Goal: Transaction & Acquisition: Purchase product/service

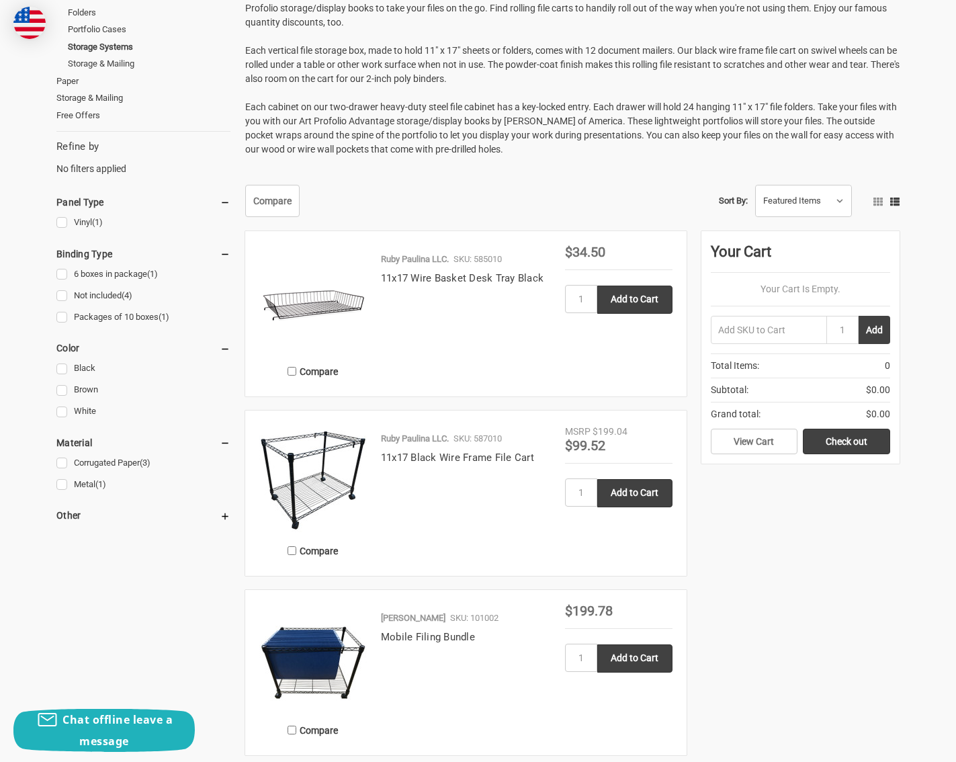
scroll to position [403, 0]
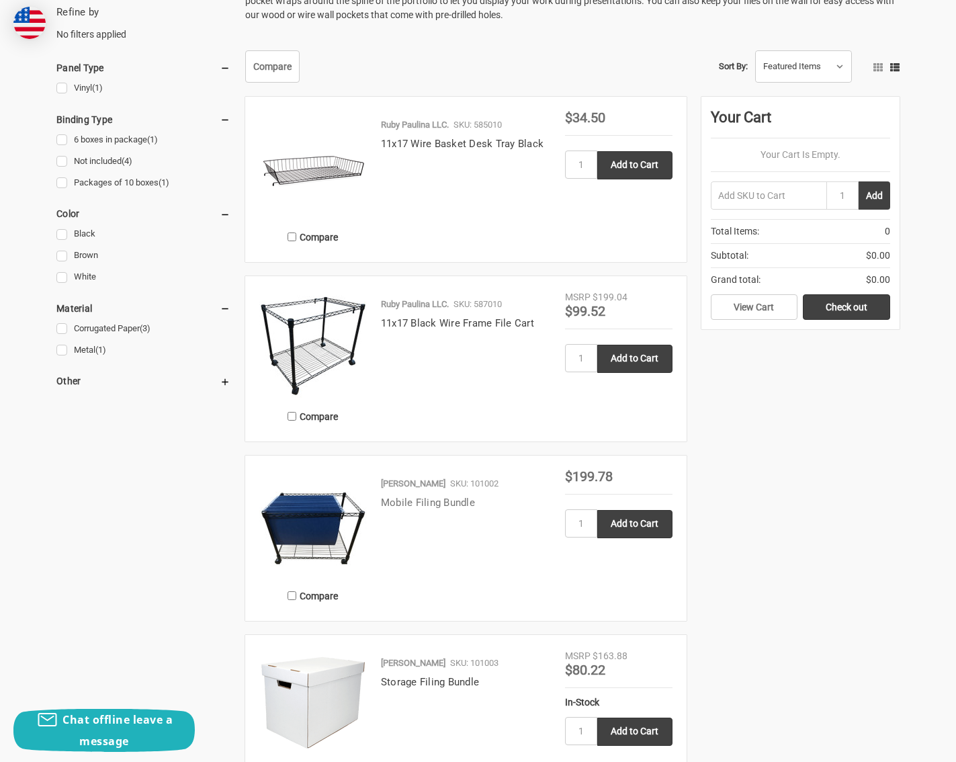
click at [432, 502] on link "Mobile Filing Bundle" at bounding box center [428, 502] width 94 height 12
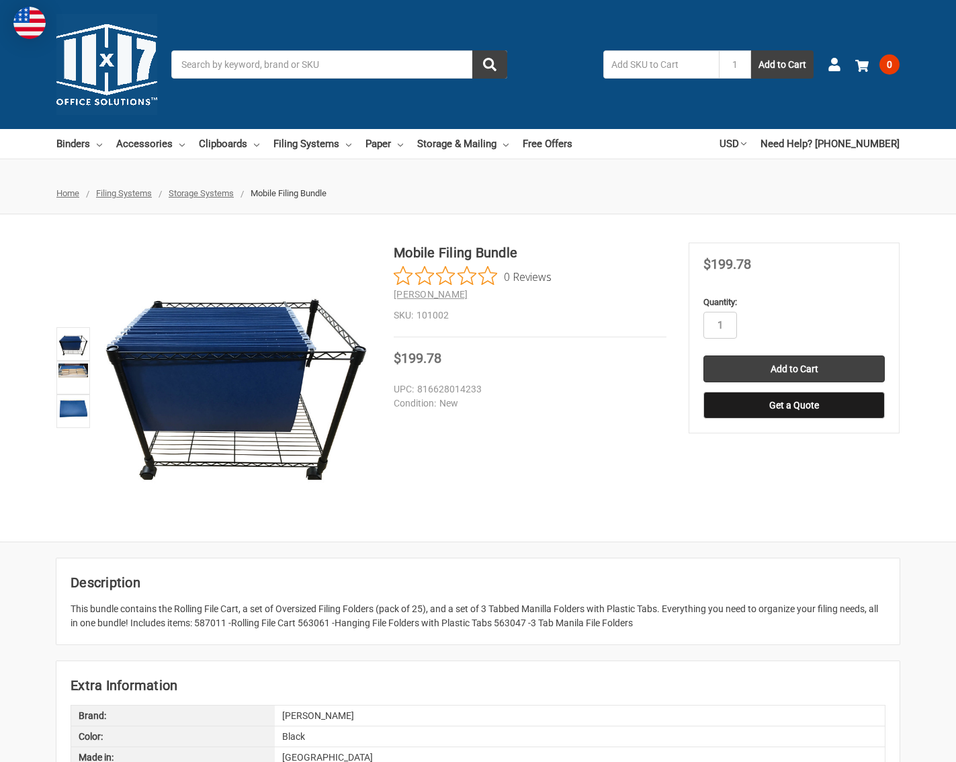
scroll to position [134, 0]
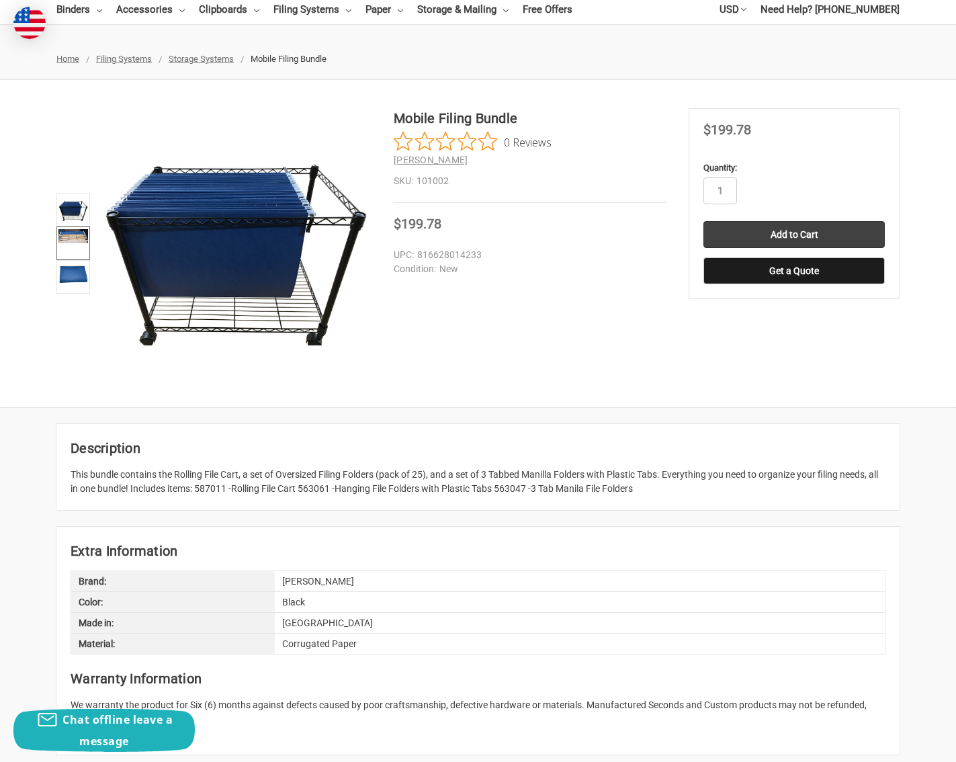
click at [65, 241] on img at bounding box center [73, 236] width 30 height 14
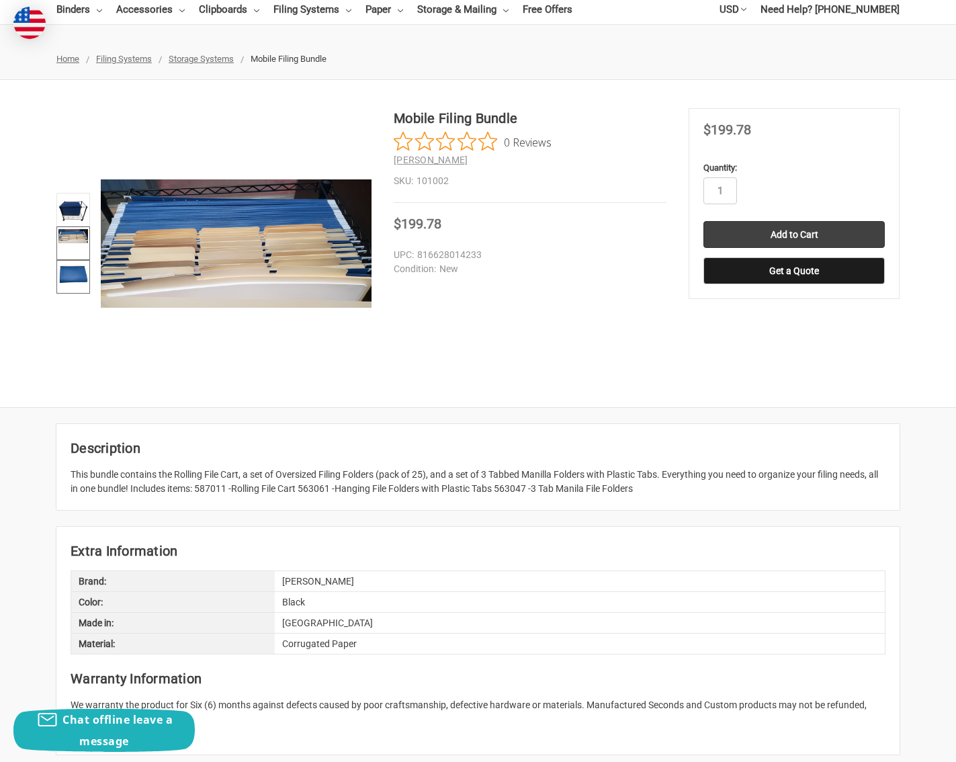
click at [65, 264] on img at bounding box center [73, 272] width 30 height 21
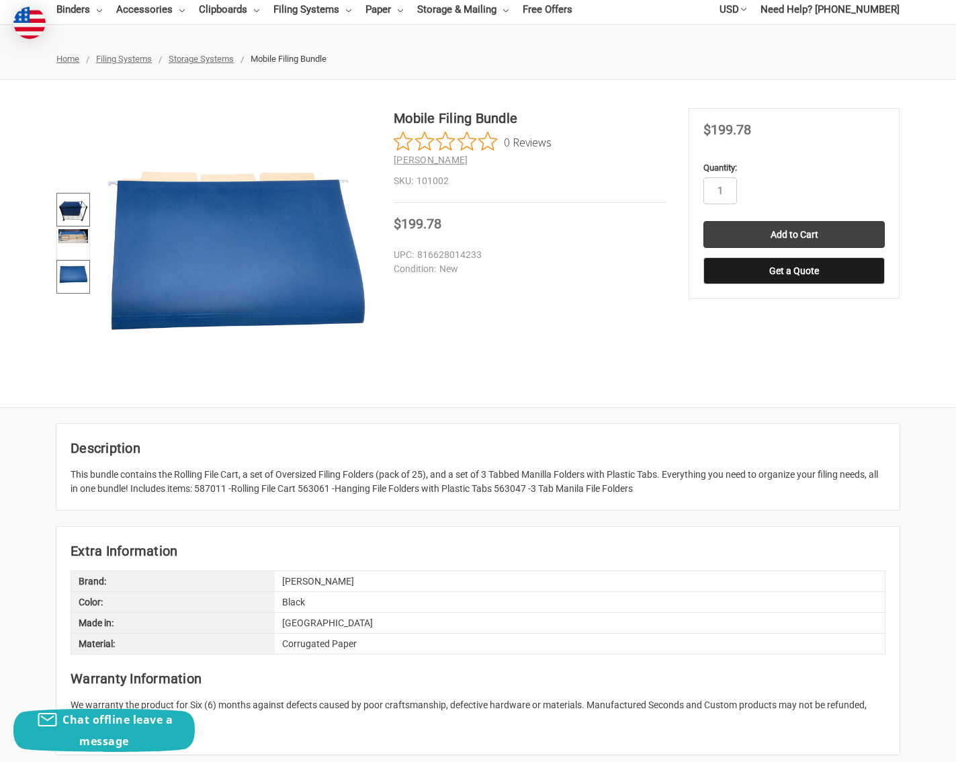
click at [68, 215] on img at bounding box center [73, 210] width 30 height 30
